Goal: Task Accomplishment & Management: Use online tool/utility

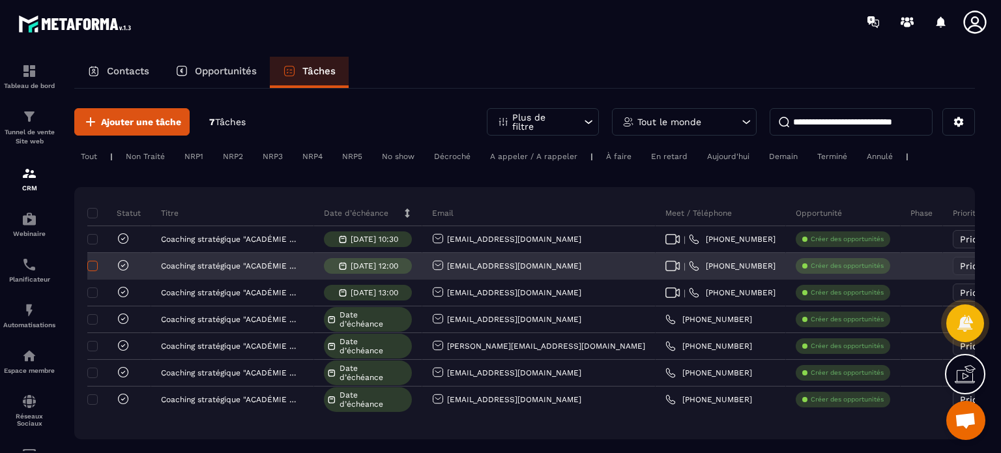
click at [91, 267] on span at bounding box center [92, 266] width 10 height 10
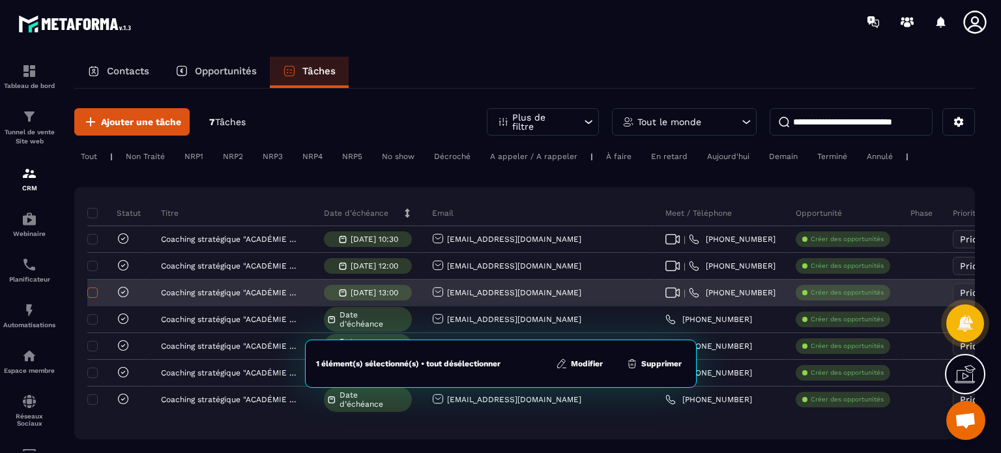
click at [91, 291] on span at bounding box center [92, 292] width 10 height 10
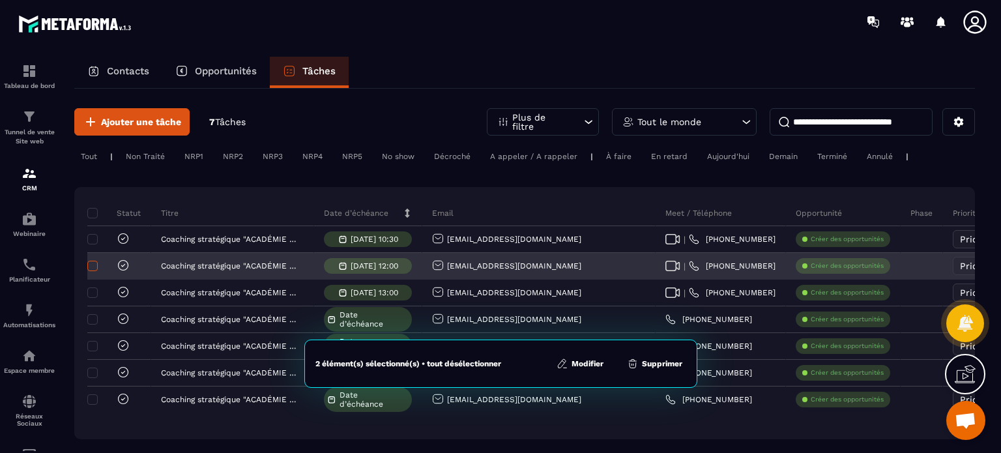
click at [91, 263] on span at bounding box center [92, 266] width 10 height 10
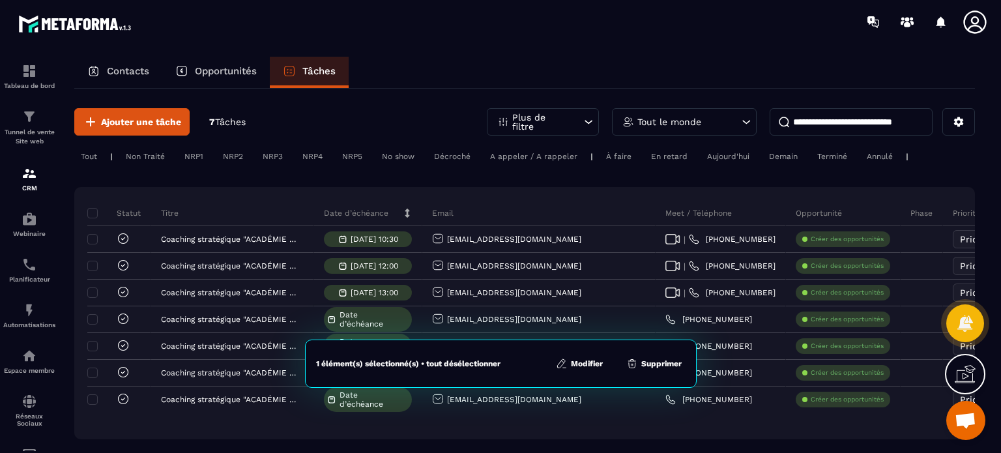
click at [84, 284] on div "Statut Titre Date d’échéance Email Meet / Téléphone Opportunité Phase Priorité …" at bounding box center [524, 313] width 900 height 252
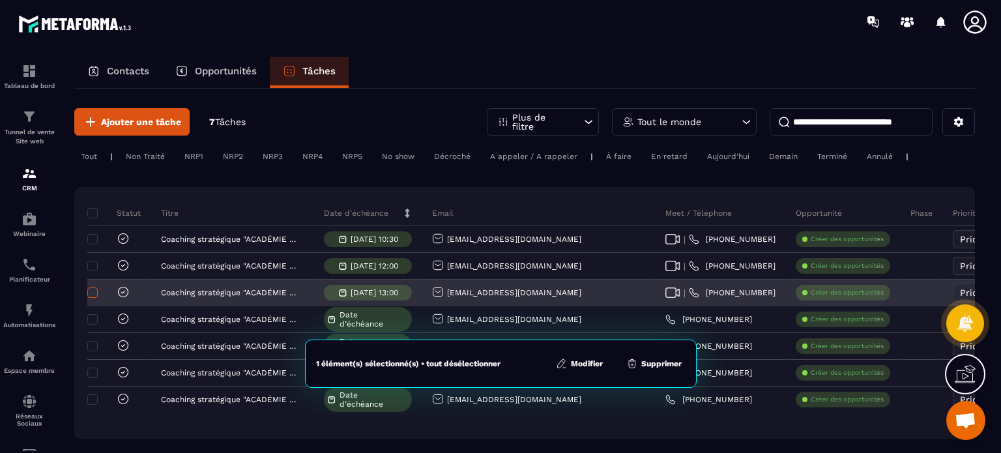
click at [89, 288] on span at bounding box center [92, 292] width 10 height 10
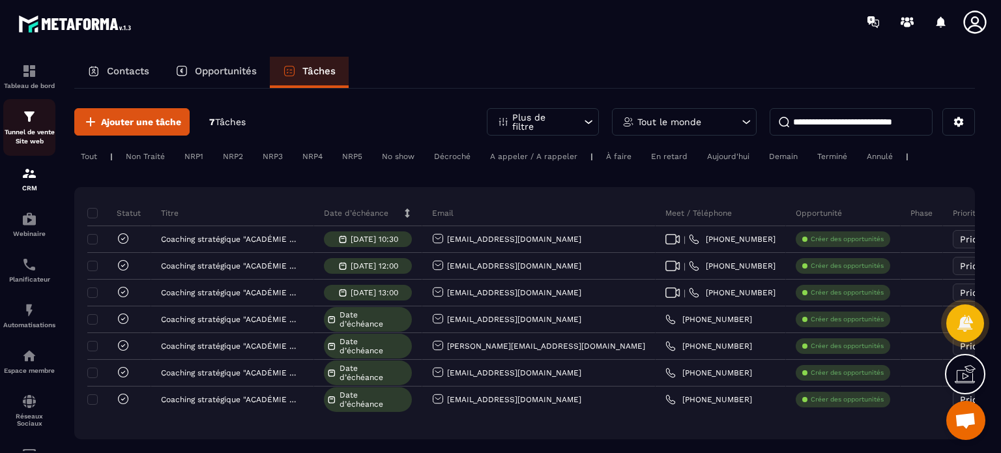
click at [16, 117] on div "Tunnel de vente Site web" at bounding box center [29, 127] width 52 height 37
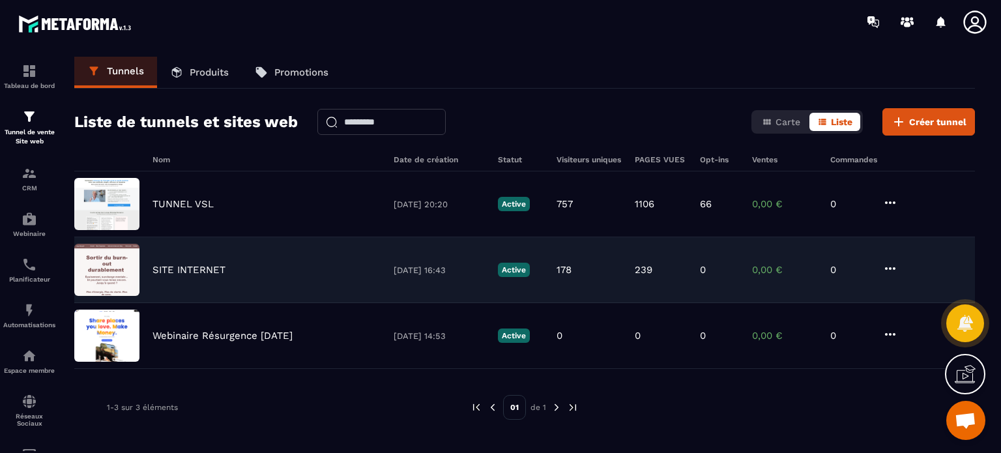
click at [198, 266] on p "SITE INTERNET" at bounding box center [188, 270] width 73 height 12
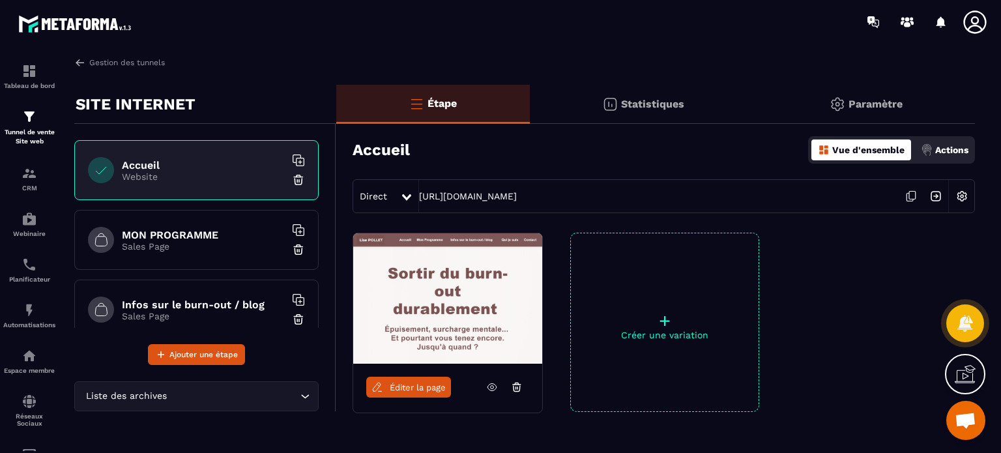
click at [414, 388] on span "Éditer la page" at bounding box center [418, 387] width 56 height 10
